Goal: Transaction & Acquisition: Register for event/course

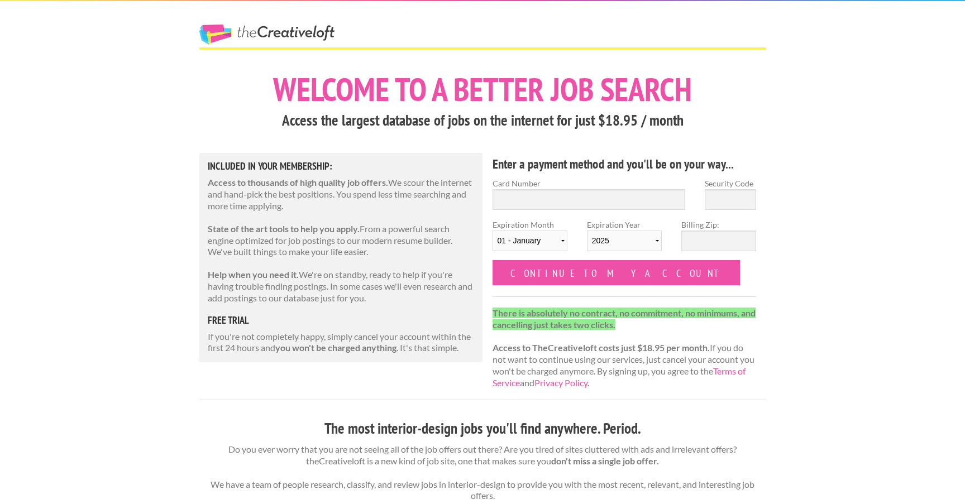
click at [257, 38] on link "The Creative Loft" at bounding box center [266, 35] width 135 height 20
click at [257, 34] on link "The Creative Loft" at bounding box center [266, 35] width 135 height 20
